Goal: Transaction & Acquisition: Book appointment/travel/reservation

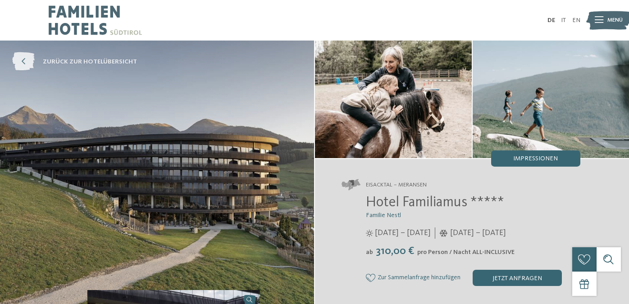
click at [71, 59] on span "zurück zur Hotelübersicht" at bounding box center [90, 61] width 94 height 9
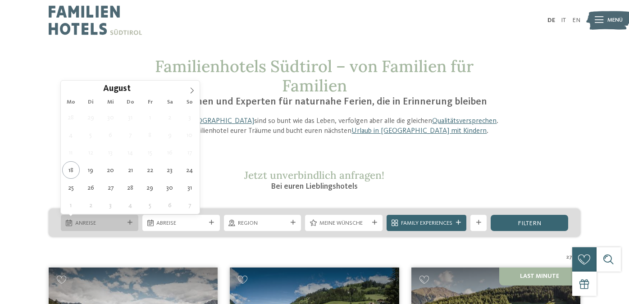
click at [132, 224] on icon at bounding box center [130, 222] width 5 height 5
click at [193, 92] on icon at bounding box center [192, 91] width 3 height 6
type div "03.11.2025"
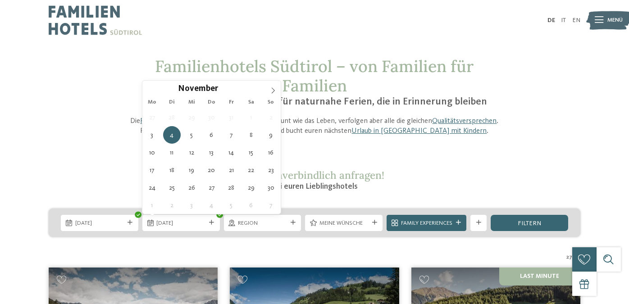
type div "06.11.2025"
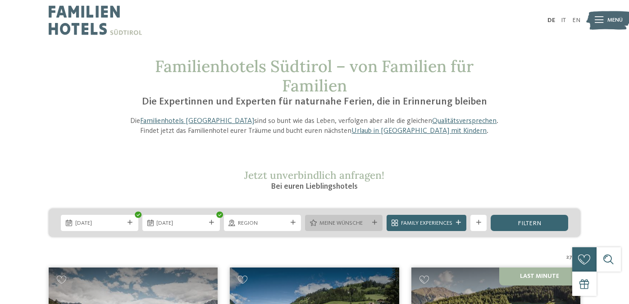
click at [372, 222] on icon at bounding box center [374, 222] width 5 height 5
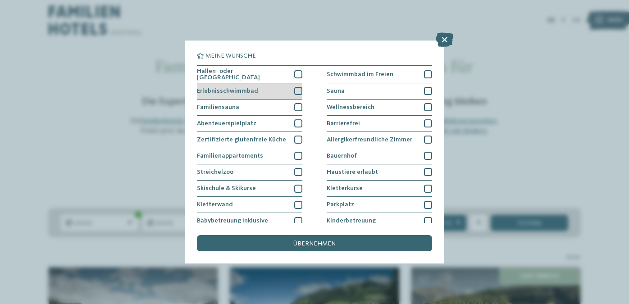
click at [298, 89] on div at bounding box center [298, 91] width 8 height 8
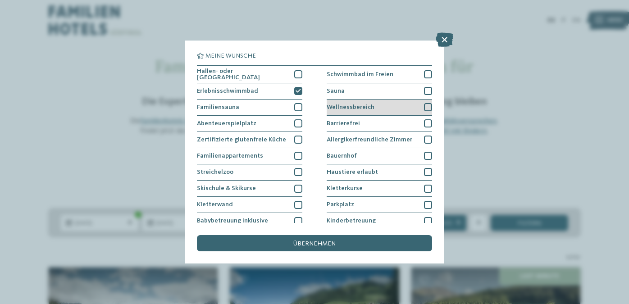
click at [431, 105] on div at bounding box center [428, 107] width 8 height 8
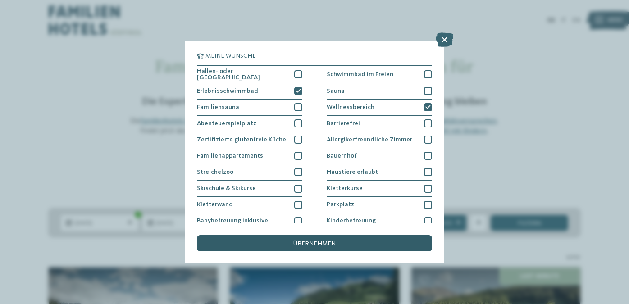
click at [348, 239] on div "übernehmen" at bounding box center [314, 243] width 235 height 16
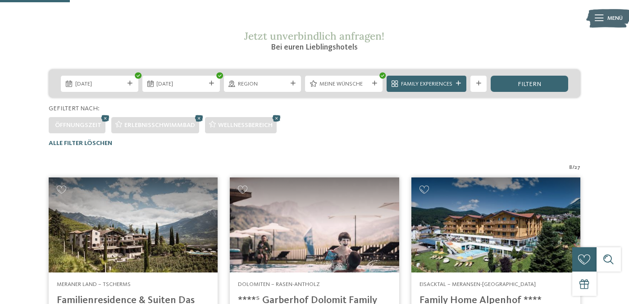
scroll to position [138, 0]
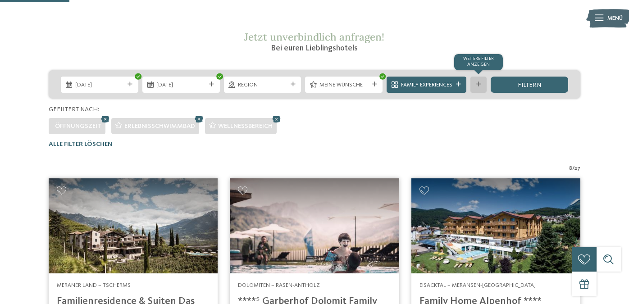
click at [483, 90] on div "Weitere Filter anzeigen" at bounding box center [479, 85] width 16 height 16
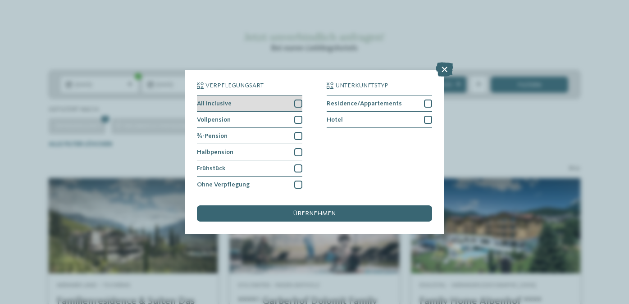
click at [298, 101] on div at bounding box center [298, 104] width 8 height 8
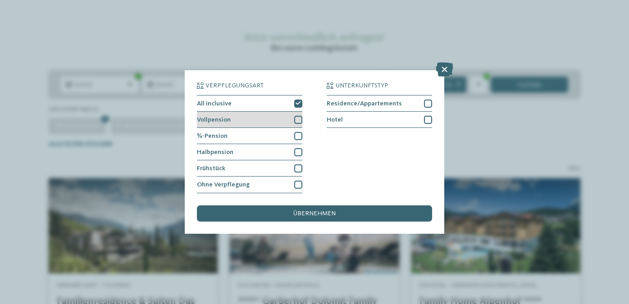
click at [298, 118] on div at bounding box center [298, 120] width 8 height 8
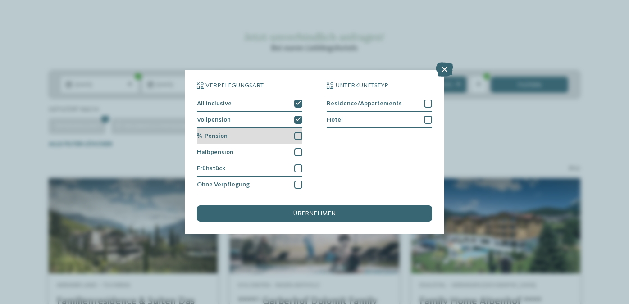
click at [298, 133] on div at bounding box center [298, 136] width 8 height 8
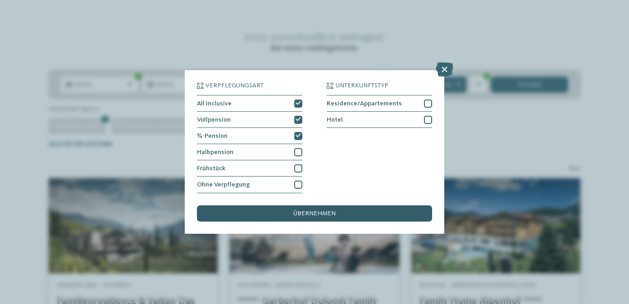
click at [306, 216] on span "übernehmen" at bounding box center [314, 214] width 42 height 6
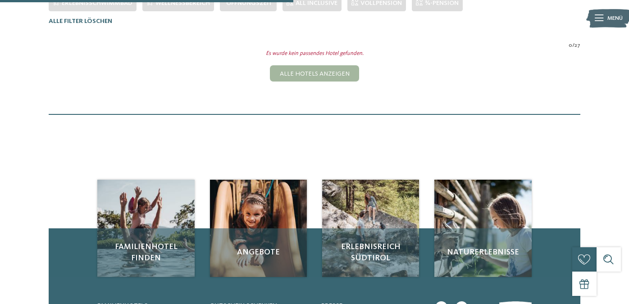
scroll to position [261, 0]
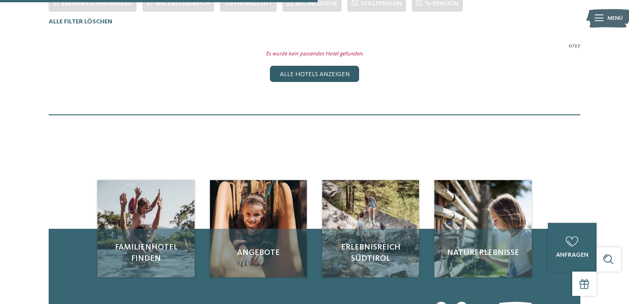
click at [340, 77] on div "Alle Hotels anzeigen" at bounding box center [314, 74] width 89 height 16
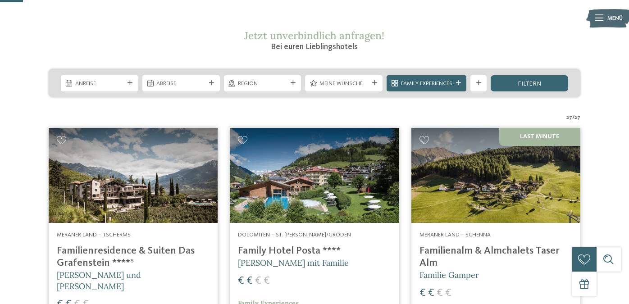
scroll to position [92, 0]
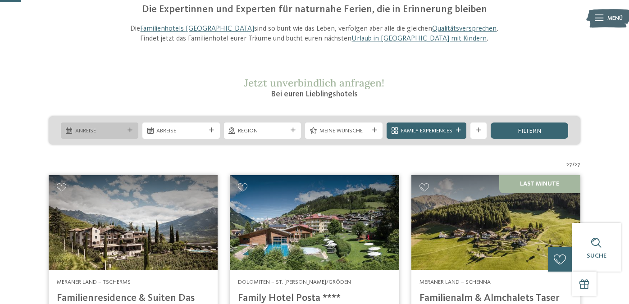
click at [131, 130] on icon at bounding box center [130, 130] width 5 height 5
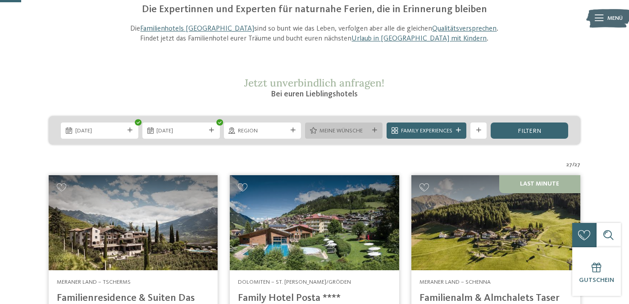
click at [358, 129] on span "Meine Wünsche" at bounding box center [344, 131] width 49 height 8
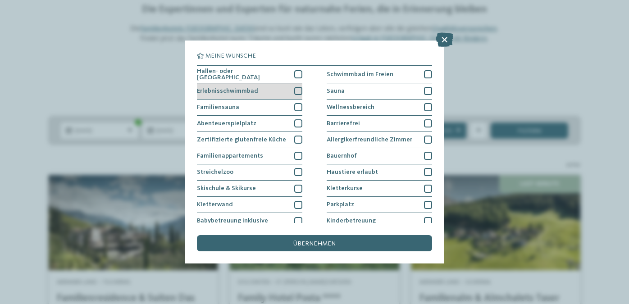
click at [298, 91] on div at bounding box center [298, 91] width 8 height 8
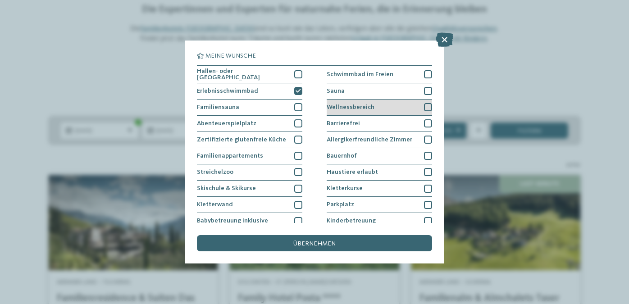
click at [430, 108] on div at bounding box center [428, 107] width 8 height 8
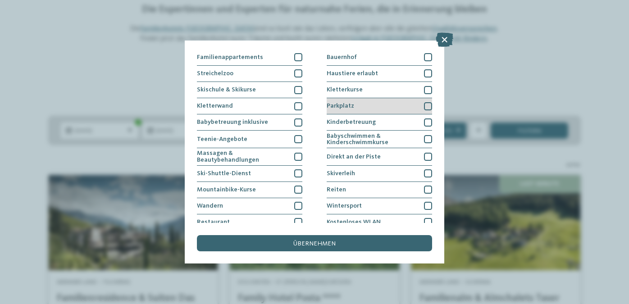
scroll to position [98, 0]
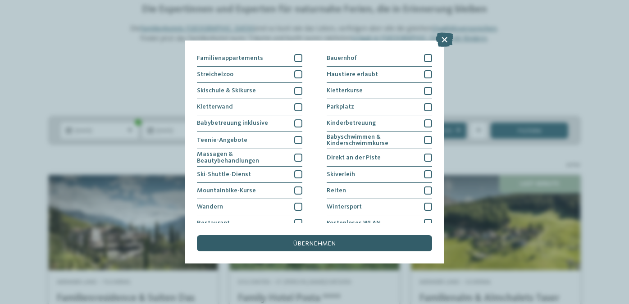
click at [299, 242] on span "übernehmen" at bounding box center [314, 244] width 42 height 6
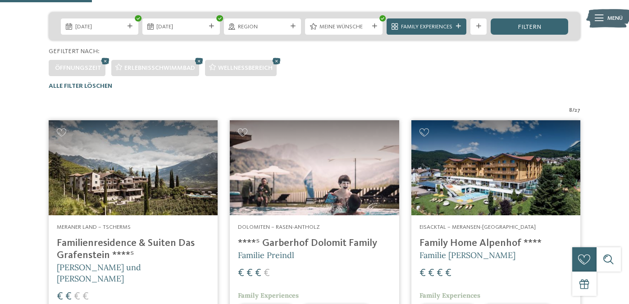
scroll to position [179, 0]
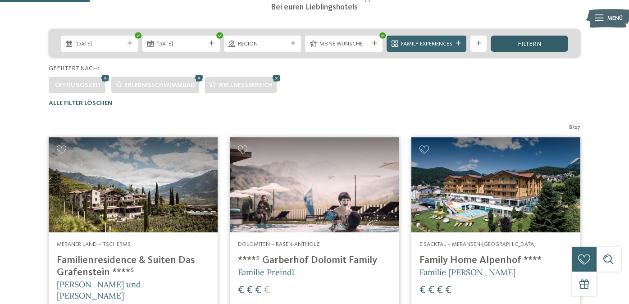
click at [533, 46] on span "filtern" at bounding box center [529, 44] width 23 height 6
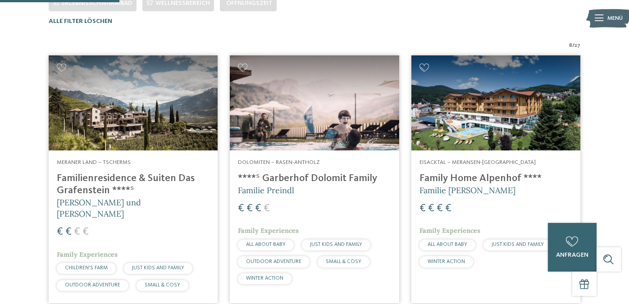
scroll to position [261, 0]
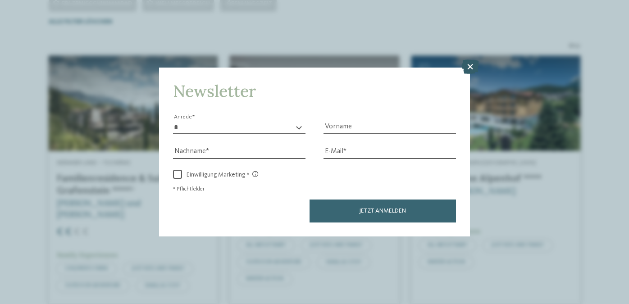
click at [473, 67] on icon at bounding box center [471, 67] width 18 height 14
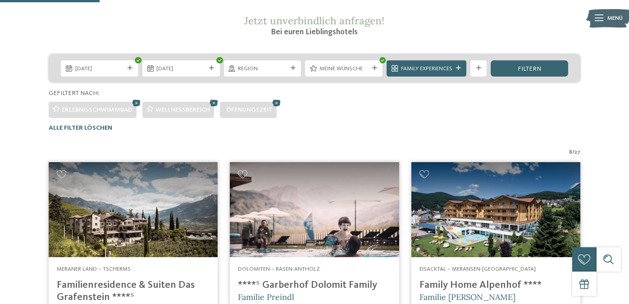
scroll to position [154, 0]
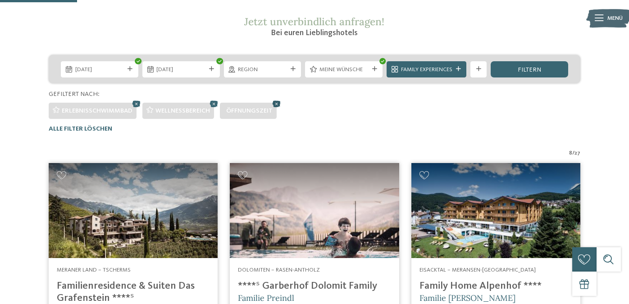
click at [280, 102] on icon at bounding box center [277, 103] width 12 height 11
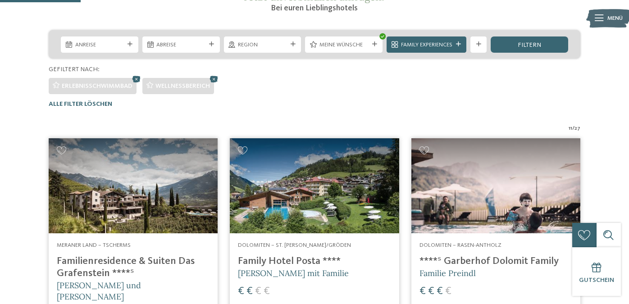
scroll to position [171, 0]
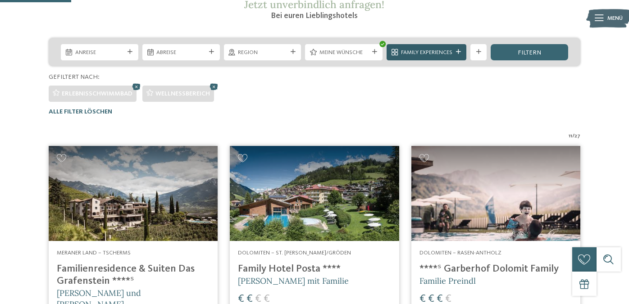
click at [432, 59] on div "Family Experiences" at bounding box center [427, 52] width 80 height 16
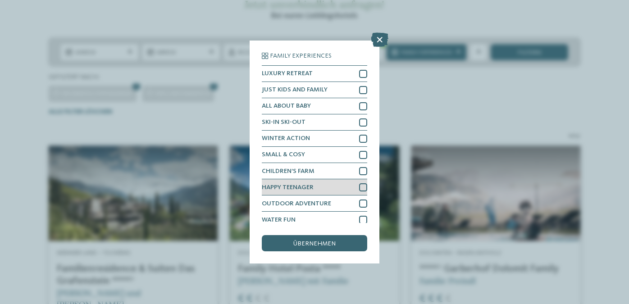
scroll to position [5, 0]
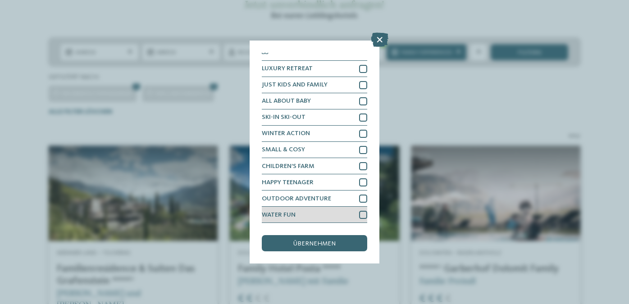
click at [362, 216] on div at bounding box center [363, 215] width 8 height 8
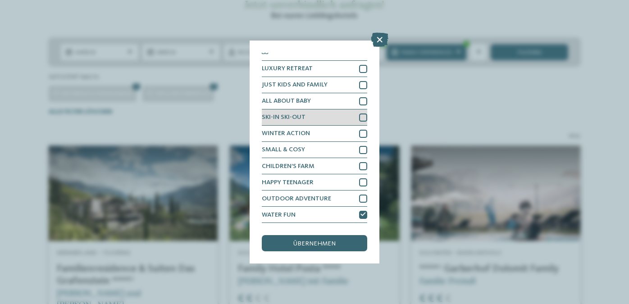
scroll to position [0, 0]
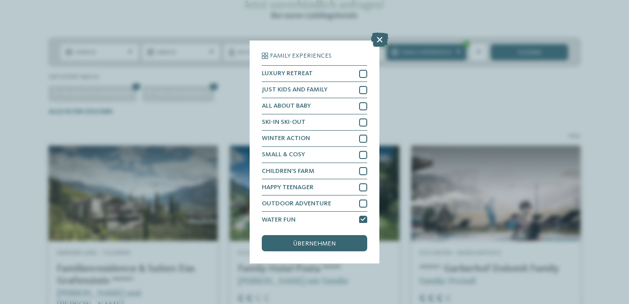
click at [319, 254] on div "Family Experiences LUXURY RETREAT JUST KIDS AND FAMILY" at bounding box center [315, 152] width 130 height 223
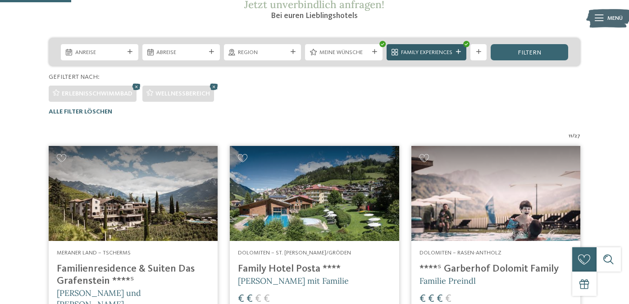
click at [420, 53] on span "Family Experiences" at bounding box center [426, 53] width 51 height 8
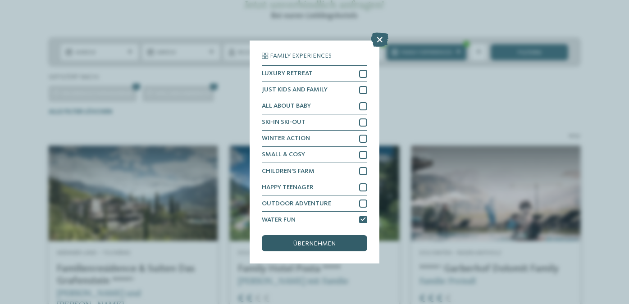
click at [343, 241] on div "übernehmen" at bounding box center [314, 243] width 105 height 16
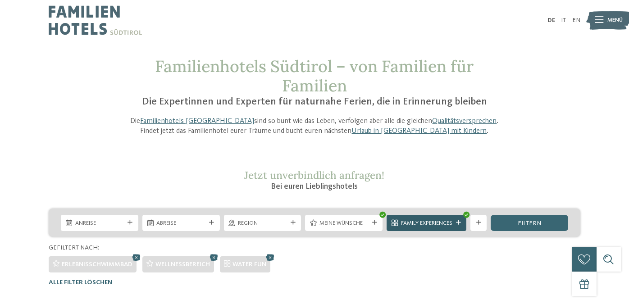
click at [449, 225] on span "Family Experiences" at bounding box center [426, 224] width 51 height 8
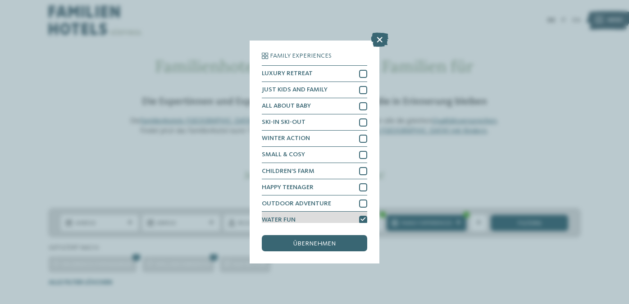
click at [364, 222] on icon at bounding box center [363, 219] width 5 height 5
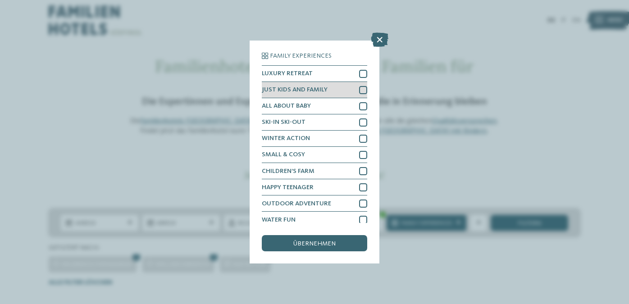
click at [363, 92] on div at bounding box center [363, 90] width 8 height 8
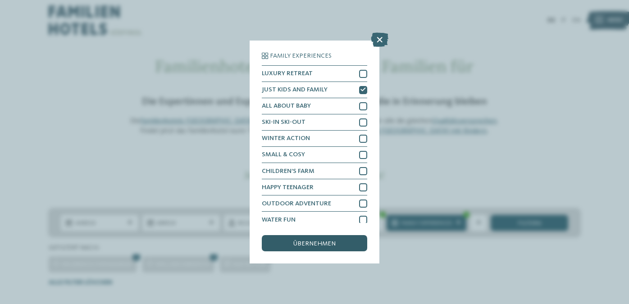
click at [305, 245] on span "übernehmen" at bounding box center [314, 244] width 42 height 6
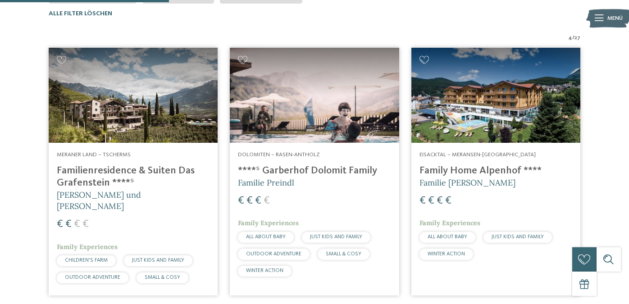
scroll to position [270, 0]
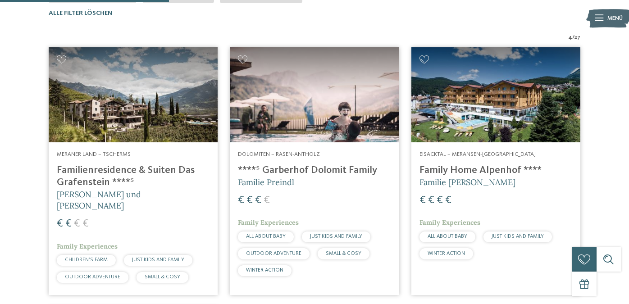
click at [488, 103] on img at bounding box center [496, 94] width 169 height 95
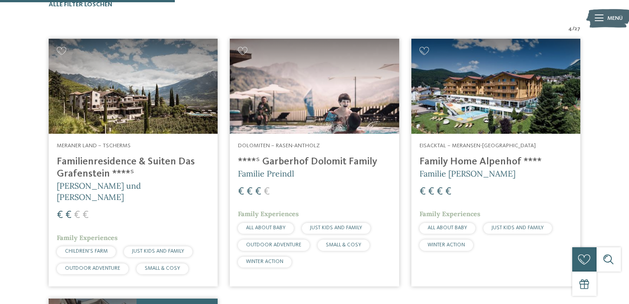
scroll to position [279, 0]
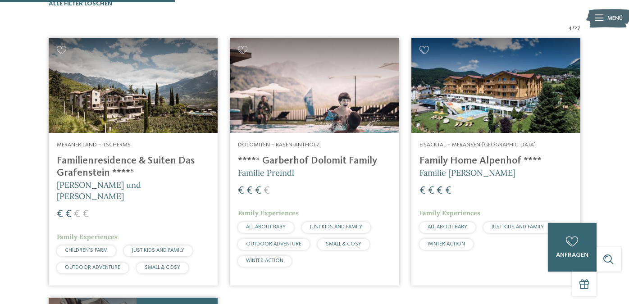
click at [282, 116] on img at bounding box center [314, 85] width 169 height 95
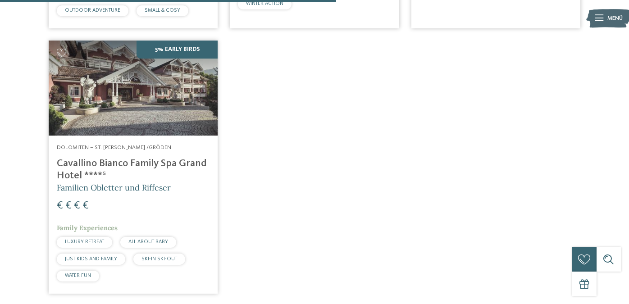
scroll to position [537, 0]
click at [181, 115] on img at bounding box center [133, 87] width 169 height 95
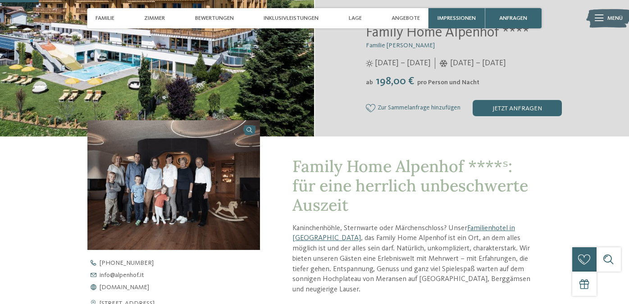
scroll to position [168, 0]
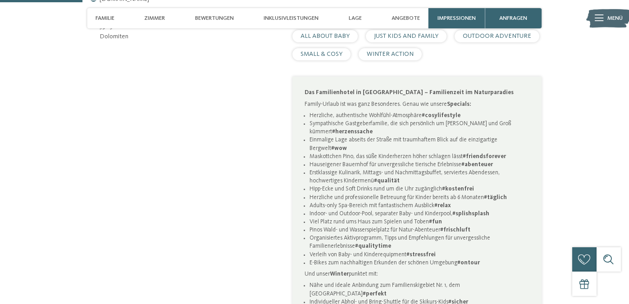
scroll to position [461, 0]
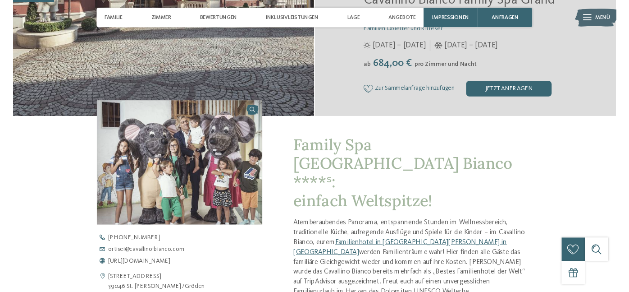
scroll to position [200, 0]
